Goal: Task Accomplishment & Management: Use online tool/utility

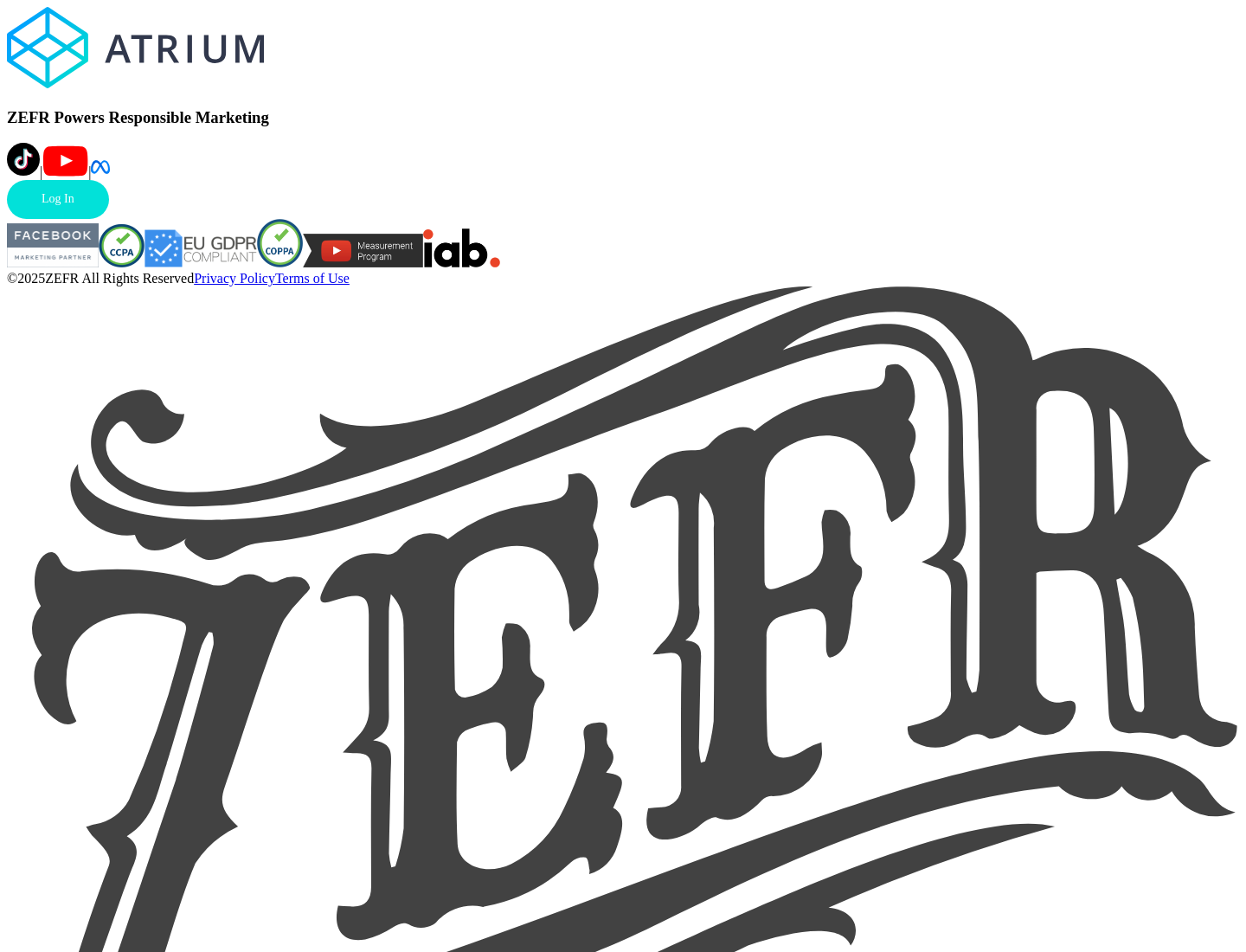
click at [109, 219] on link "Log In" at bounding box center [58, 199] width 102 height 39
